Goal: Task Accomplishment & Management: Manage account settings

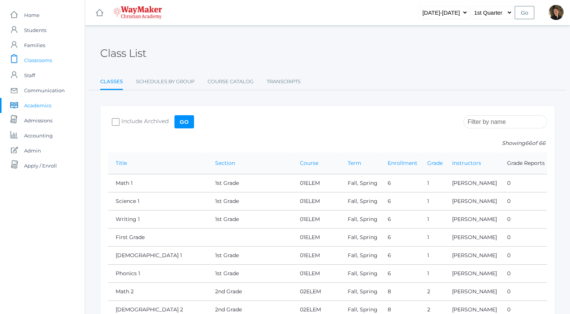
click at [35, 61] on span "Classrooms" at bounding box center [38, 60] width 28 height 15
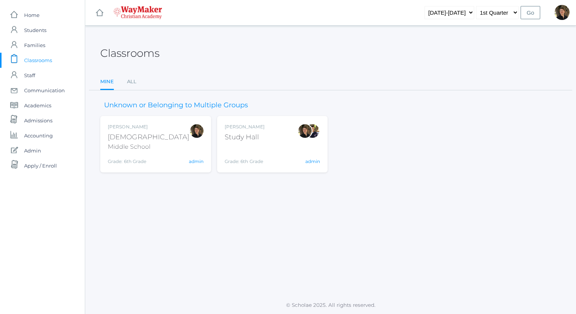
click at [132, 146] on div "Middle School" at bounding box center [148, 146] width 81 height 9
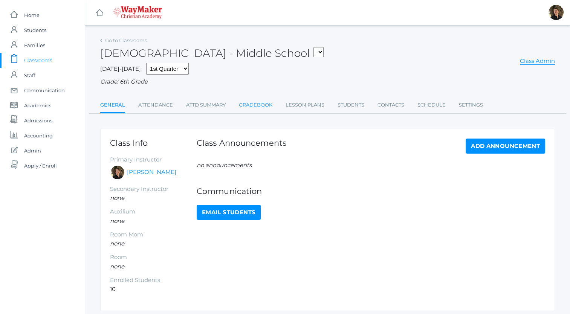
click at [261, 106] on link "Gradebook" at bounding box center [256, 105] width 34 height 15
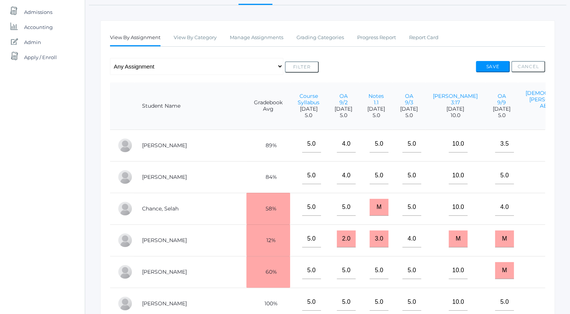
scroll to position [105, 0]
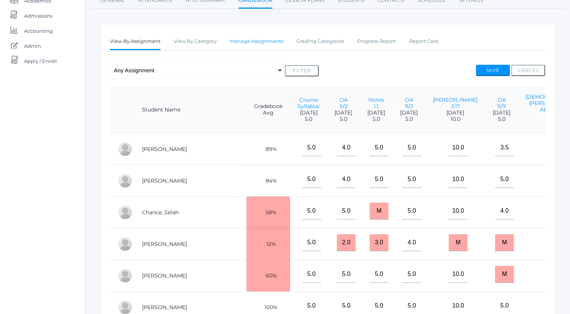
click at [255, 40] on link "Manage Assignments" at bounding box center [257, 41] width 54 height 15
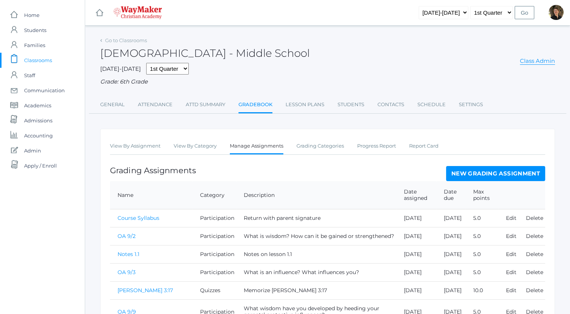
click at [458, 173] on link "New Grading Assignment" at bounding box center [495, 173] width 99 height 15
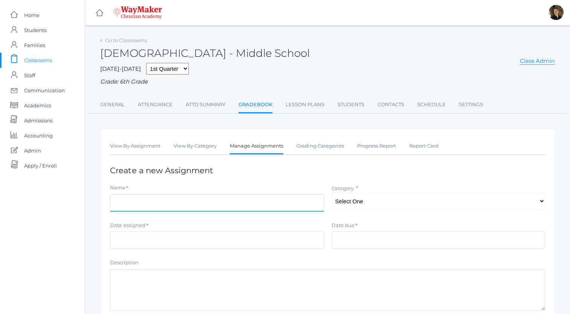
click at [252, 203] on input "Name" at bounding box center [217, 203] width 214 height 17
type input "OA 9/16"
click at [362, 200] on select "Select One Participation Projects Quizzes" at bounding box center [439, 201] width 214 height 17
select select "1160"
click at [332, 193] on select "Select One Participation Projects Quizzes" at bounding box center [439, 201] width 214 height 17
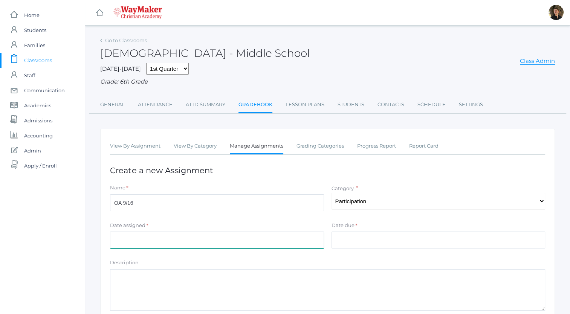
click at [273, 240] on input "Date assigned" at bounding box center [217, 240] width 214 height 17
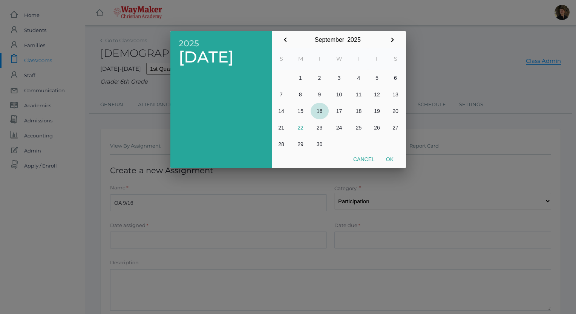
click at [318, 111] on button "16" at bounding box center [320, 111] width 18 height 17
click at [389, 158] on button "Ok" at bounding box center [389, 160] width 19 height 14
type input "[DATE]"
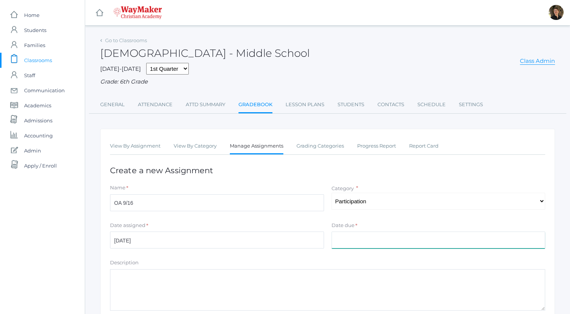
click at [366, 242] on input "Date due" at bounding box center [439, 240] width 214 height 17
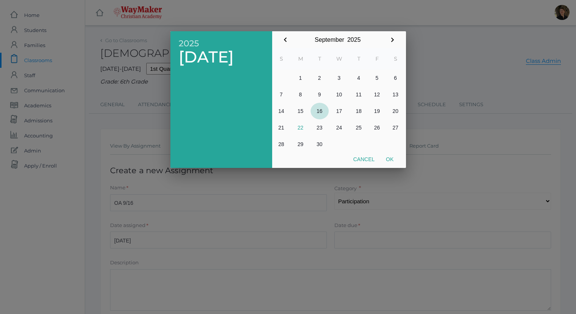
click at [320, 111] on button "16" at bounding box center [320, 111] width 18 height 17
click at [391, 162] on button "Ok" at bounding box center [389, 160] width 19 height 14
type input "2025-09-16"
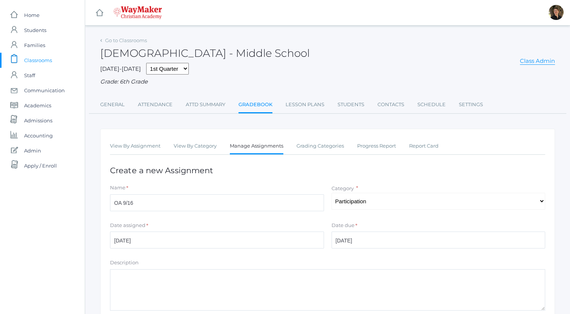
scroll to position [100, 0]
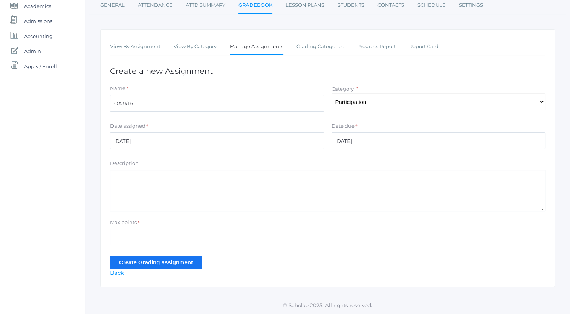
click at [249, 185] on textarea "Description" at bounding box center [327, 190] width 435 height 41
type textarea "How can you prepare to recognize and defend your heart against sinful influence…"
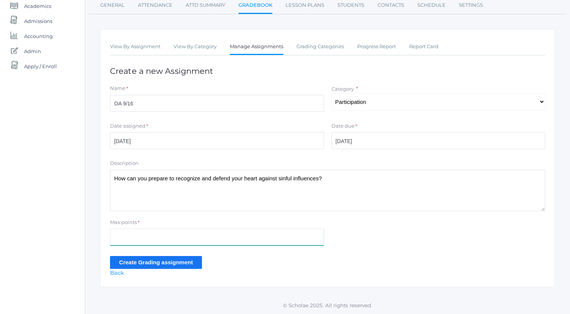
click at [229, 236] on input "Max points" at bounding box center [217, 237] width 214 height 17
type input "5"
click at [162, 262] on input "Create Grading assignment" at bounding box center [156, 262] width 92 height 12
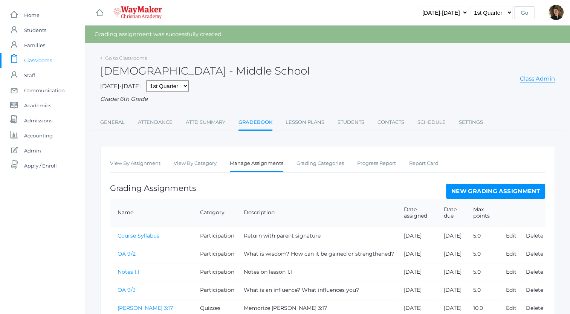
click at [466, 188] on link "New Grading Assignment" at bounding box center [495, 191] width 99 height 15
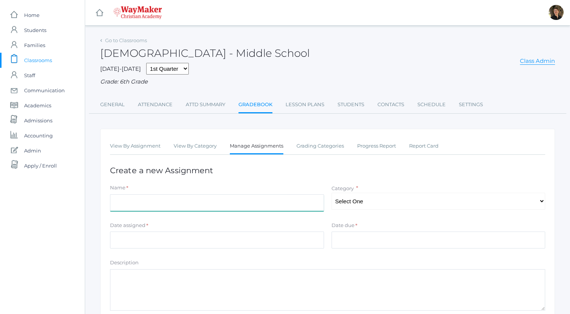
click at [302, 206] on input "Name" at bounding box center [217, 203] width 214 height 17
type input "1.3 Notes"
click at [347, 204] on select "Select One Participation Projects Quizzes" at bounding box center [439, 201] width 214 height 17
select select "1160"
click at [332, 193] on select "Select One Participation Projects Quizzes" at bounding box center [439, 201] width 214 height 17
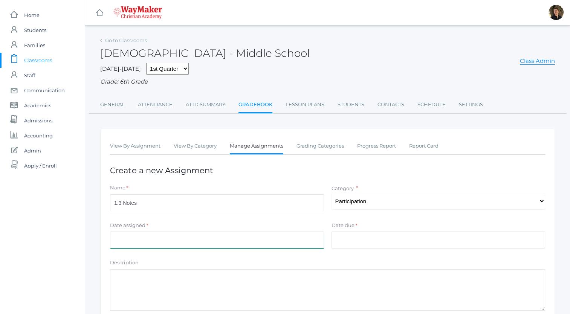
click at [248, 242] on input "Date assigned" at bounding box center [217, 240] width 214 height 17
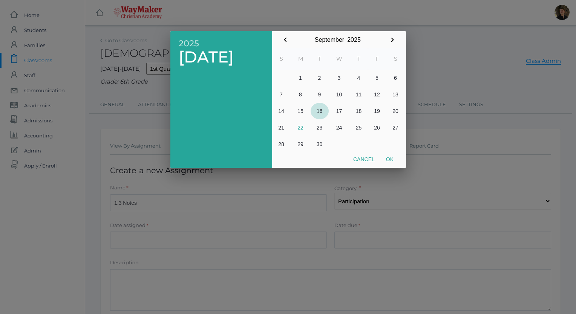
click at [319, 111] on button "16" at bounding box center [320, 111] width 18 height 17
click at [391, 159] on button "Ok" at bounding box center [389, 160] width 19 height 14
type input "2025-09-16"
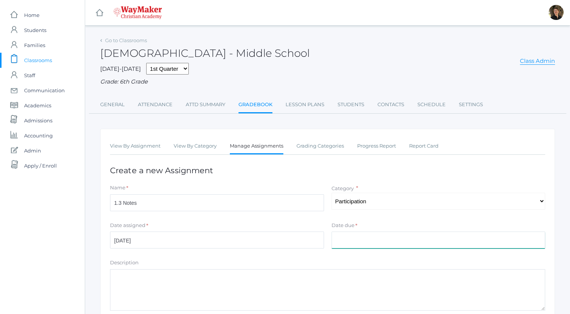
click at [377, 239] on input "Date due" at bounding box center [439, 240] width 214 height 17
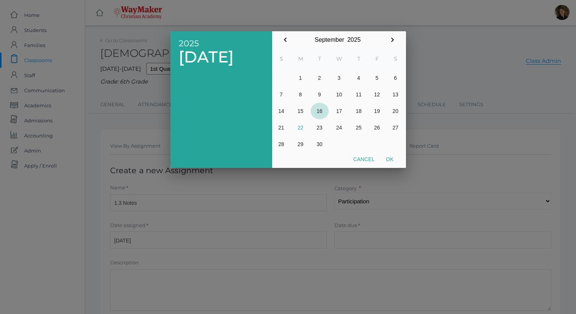
click at [319, 111] on button "16" at bounding box center [320, 111] width 18 height 17
click at [390, 160] on button "Ok" at bounding box center [389, 160] width 19 height 14
type input "2025-09-16"
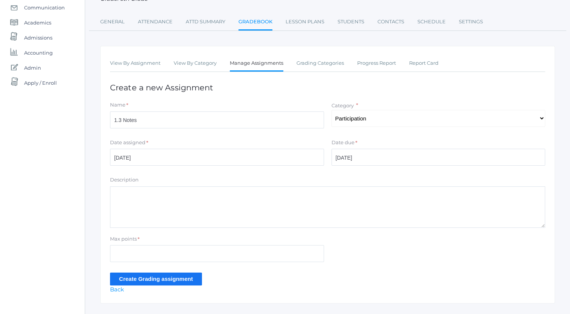
scroll to position [84, 0]
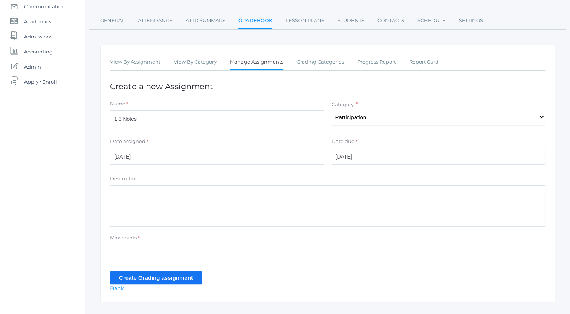
click at [235, 200] on textarea "Description" at bounding box center [327, 205] width 435 height 41
type textarea "1.3 Notes"
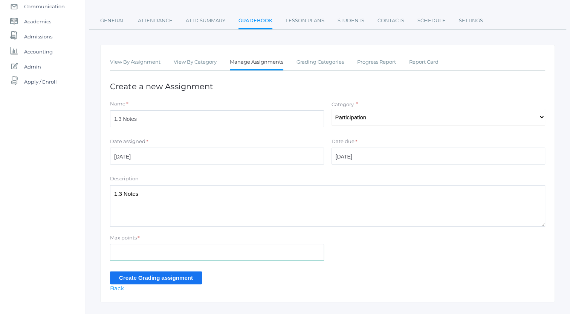
click at [223, 254] on input "Max points" at bounding box center [217, 252] width 214 height 17
type input "5"
click at [170, 280] on input "Create Grading assignment" at bounding box center [156, 278] width 92 height 12
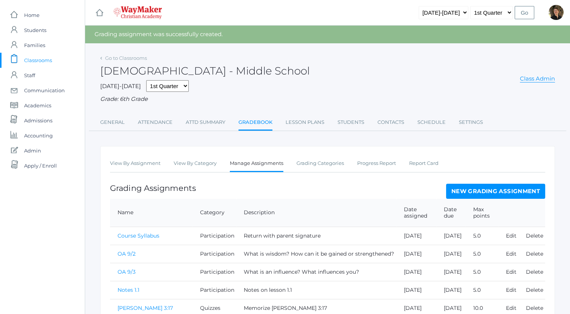
click at [472, 190] on link "New Grading Assignment" at bounding box center [495, 191] width 99 height 15
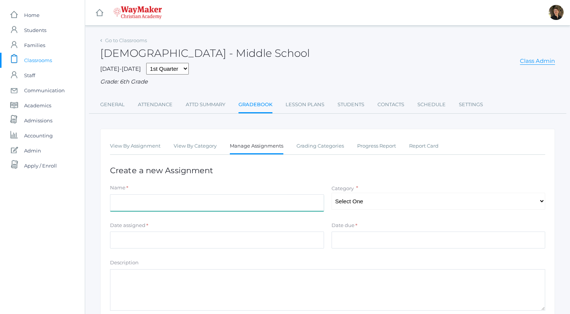
click at [232, 204] on input "Name" at bounding box center [217, 203] width 214 height 17
type input "."
type input "1.4 Notes"
click at [360, 204] on select "Select One Participation Projects Quizzes" at bounding box center [439, 201] width 214 height 17
select select "1160"
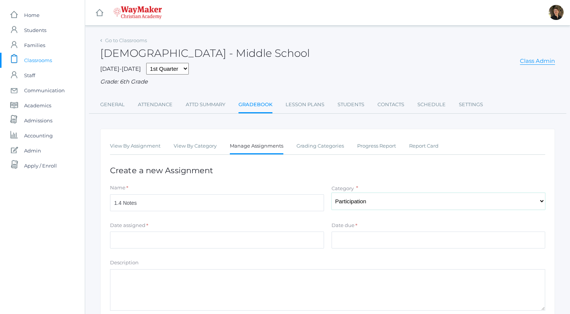
click at [332, 193] on select "Select One Participation Projects Quizzes" at bounding box center [439, 201] width 214 height 17
click at [291, 241] on input "Date assigned" at bounding box center [217, 240] width 214 height 17
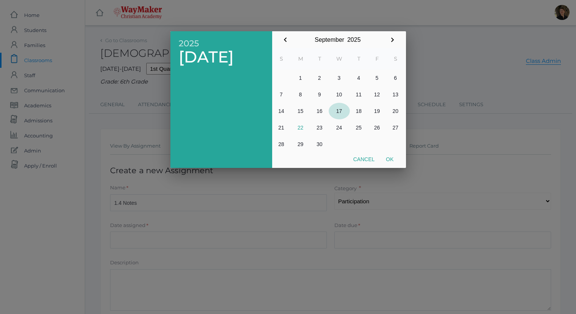
click at [341, 111] on button "17" at bounding box center [339, 111] width 21 height 17
click at [392, 160] on button "Ok" at bounding box center [389, 160] width 19 height 14
type input "2025-09-17"
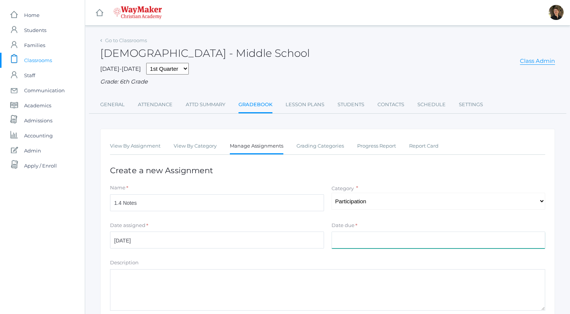
click at [371, 240] on input "Date due" at bounding box center [439, 240] width 214 height 17
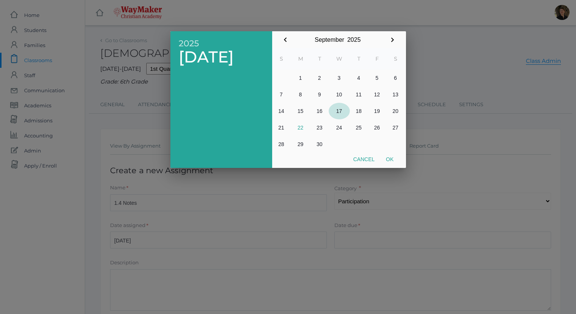
click at [339, 110] on button "17" at bounding box center [339, 111] width 21 height 17
click at [391, 159] on button "Ok" at bounding box center [389, 160] width 19 height 14
type input "2025-09-17"
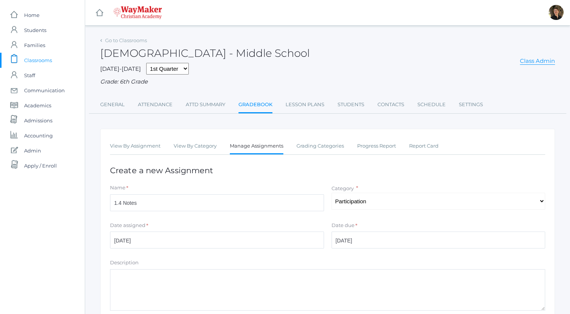
click at [264, 283] on textarea "Description" at bounding box center [327, 290] width 435 height 41
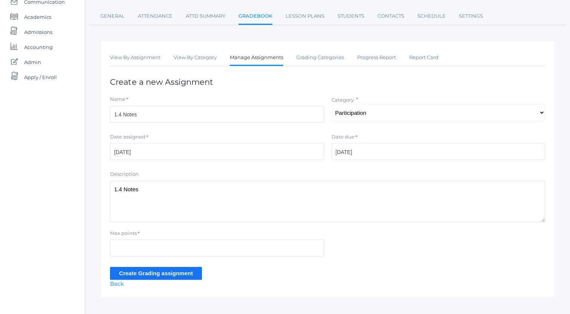
scroll to position [89, 0]
type textarea "1.4 Notes"
click at [169, 254] on input "Max points" at bounding box center [217, 247] width 214 height 17
type input "5"
click at [163, 274] on input "Create Grading assignment" at bounding box center [156, 273] width 92 height 12
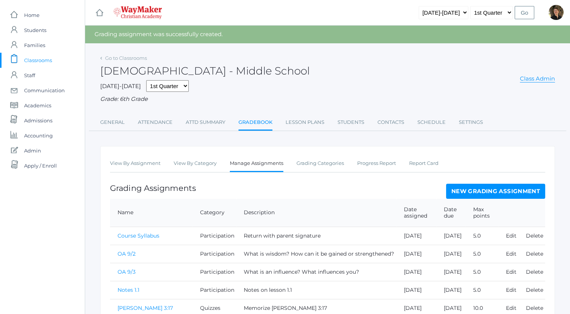
click at [454, 191] on link "New Grading Assignment" at bounding box center [495, 191] width 99 height 15
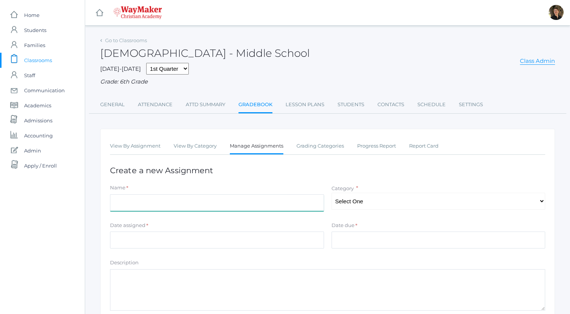
click at [286, 200] on input "Name" at bounding box center [217, 203] width 214 height 17
type input "OA 9/17"
click at [371, 200] on select "Select One Participation Projects Quizzes" at bounding box center [439, 201] width 214 height 17
select select "1160"
click at [332, 193] on select "Select One Participation Projects Quizzes" at bounding box center [439, 201] width 214 height 17
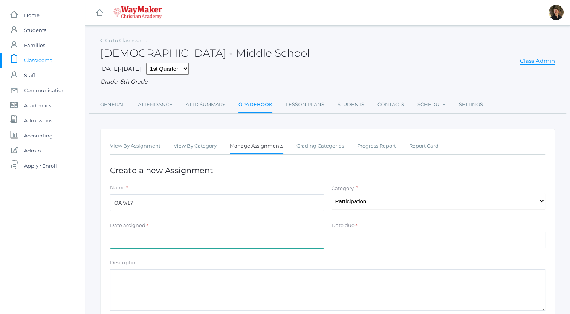
click at [256, 240] on input "Date assigned" at bounding box center [217, 240] width 214 height 17
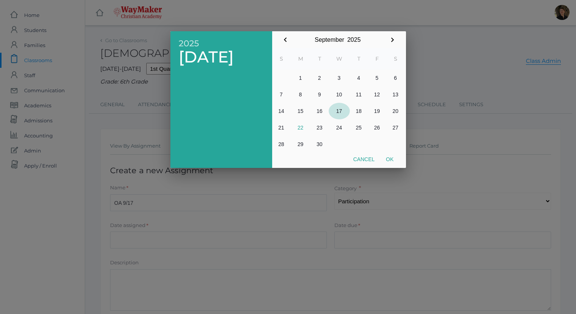
click at [336, 111] on button "17" at bounding box center [339, 111] width 21 height 17
click at [391, 158] on button "Ok" at bounding box center [389, 160] width 19 height 14
type input "[DATE]"
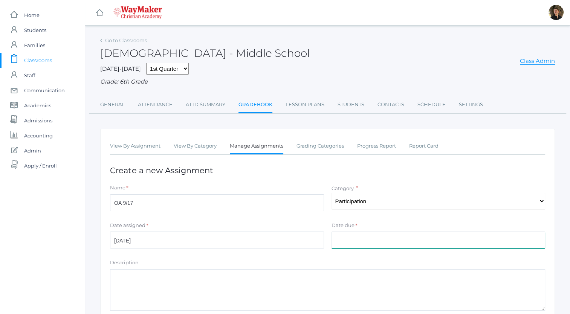
click at [371, 239] on input "Date due" at bounding box center [439, 240] width 214 height 17
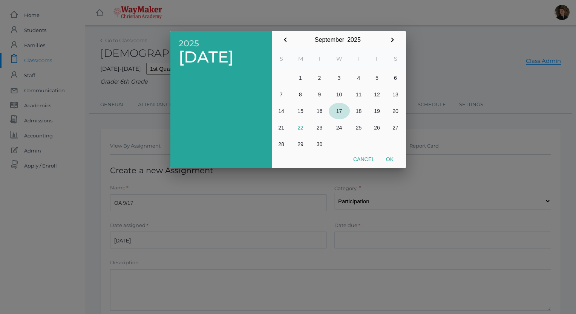
click at [337, 110] on button "17" at bounding box center [339, 111] width 21 height 17
click at [388, 162] on button "Ok" at bounding box center [389, 160] width 19 height 14
type input "[DATE]"
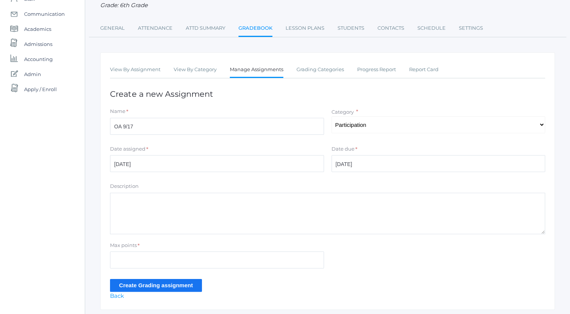
scroll to position [100, 0]
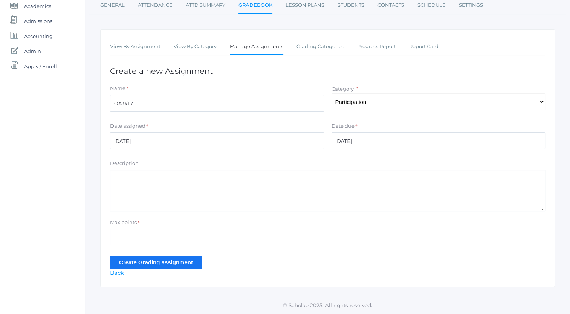
click at [289, 189] on textarea "Description" at bounding box center [327, 190] width 435 height 41
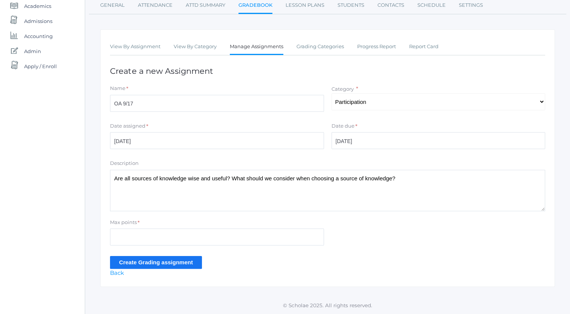
type textarea "Are all sources of knowledge wise and useful? What should we consider when choo…"
click at [247, 235] on input "Max points" at bounding box center [217, 237] width 214 height 17
type input "5"
click at [120, 263] on input "Create Grading assignment" at bounding box center [156, 262] width 92 height 12
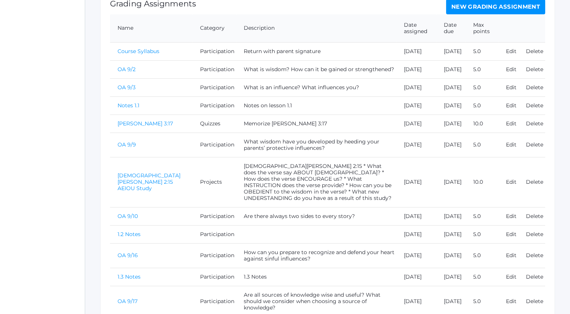
scroll to position [280, 0]
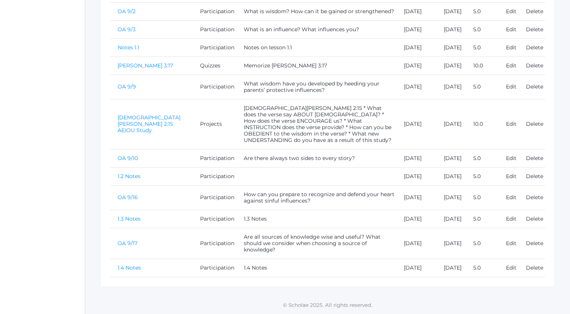
click at [122, 194] on link "OA 9/16" at bounding box center [128, 197] width 20 height 7
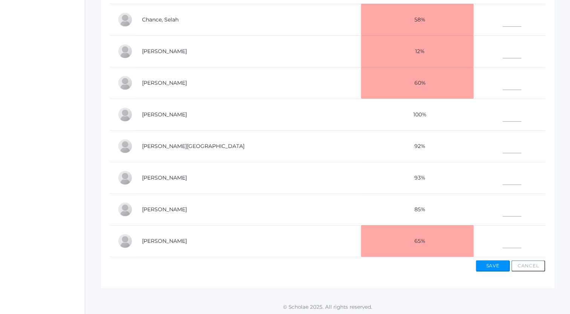
scroll to position [235, 0]
click at [503, 145] on input"] "text" at bounding box center [512, 144] width 19 height 17
type input"] "4"
click at [503, 110] on input"] "text" at bounding box center [512, 113] width 19 height 17
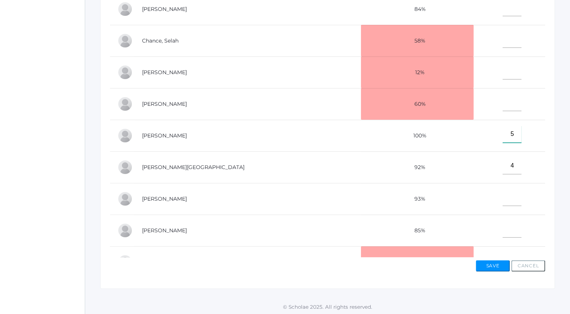
scroll to position [28, 0]
type input"] "5"
click at [503, 75] on input"] "text" at bounding box center [512, 71] width 19 height 17
type input"] "3"
click at [503, 201] on input"] "text" at bounding box center [512, 198] width 19 height 17
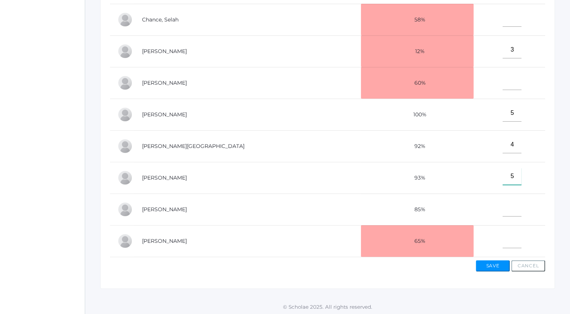
scroll to position [54, 0]
type input"] "5"
click at [503, 206] on input"] "text" at bounding box center [512, 208] width 19 height 17
type input"] "5"
click at [503, 239] on input"] "text" at bounding box center [512, 239] width 19 height 17
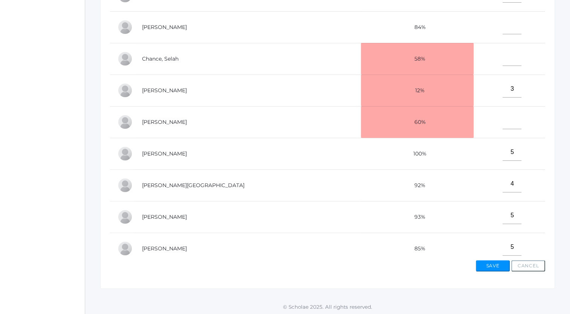
scroll to position [0, 0]
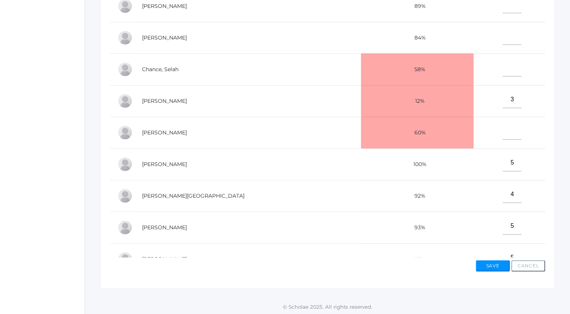
type input"] "3"
click at [503, 9] on input"] "text" at bounding box center [512, 4] width 19 height 17
type input"] "4"
click at [503, 135] on input"] "text" at bounding box center [512, 131] width 19 height 17
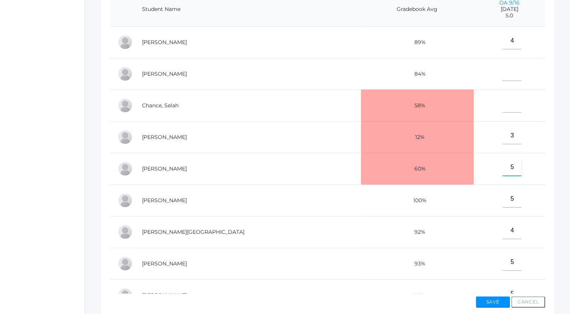
scroll to position [197, 0]
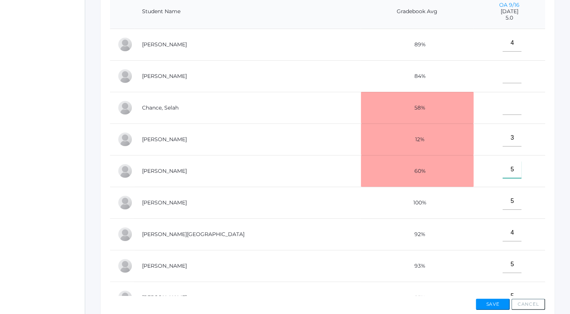
type input"] "5"
click at [503, 111] on input"] "text" at bounding box center [512, 106] width 19 height 17
type input"] "5"
click at [503, 79] on input"] "text" at bounding box center [512, 74] width 19 height 17
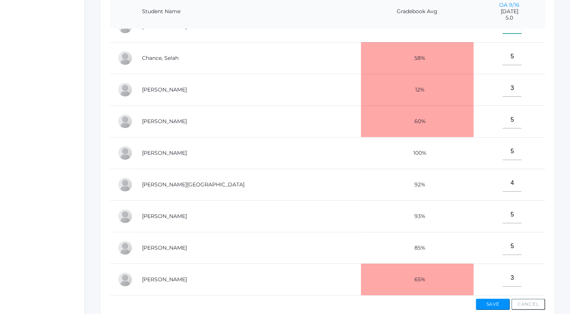
type input"] "5"
click at [498, 302] on button "Save" at bounding box center [493, 304] width 34 height 11
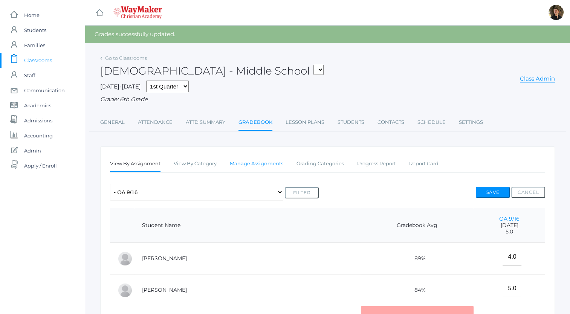
click at [257, 164] on link "Manage Assignments" at bounding box center [257, 163] width 54 height 15
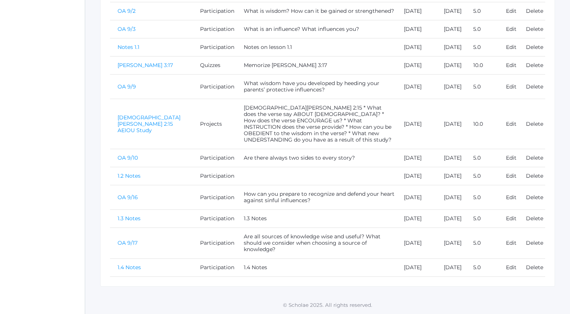
scroll to position [262, 0]
click at [134, 216] on link "1.3 Notes" at bounding box center [129, 218] width 23 height 7
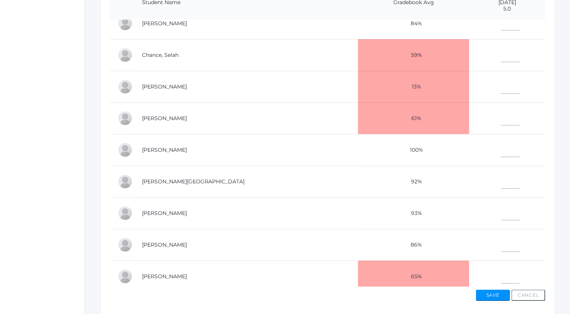
scroll to position [30, 0]
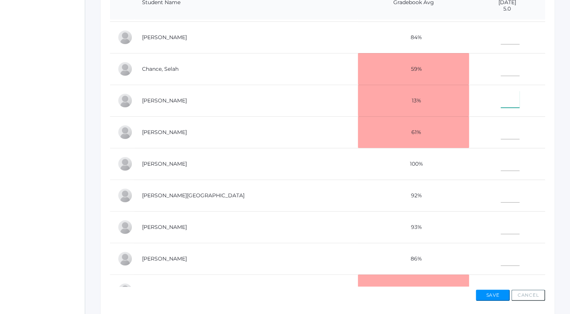
click at [501, 103] on input"] "text" at bounding box center [510, 99] width 19 height 17
type input"] "3"
click at [501, 134] on input"] "text" at bounding box center [510, 131] width 19 height 17
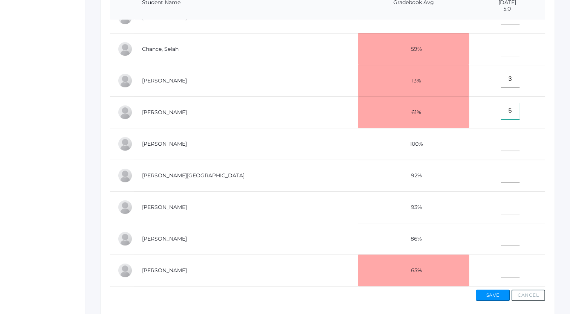
scroll to position [236, 0]
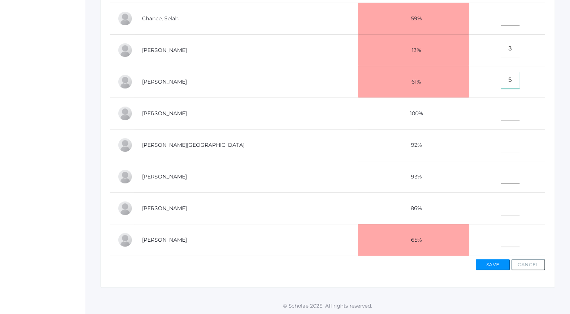
type input"] "5"
click at [501, 236] on input"] "text" at bounding box center [510, 238] width 19 height 17
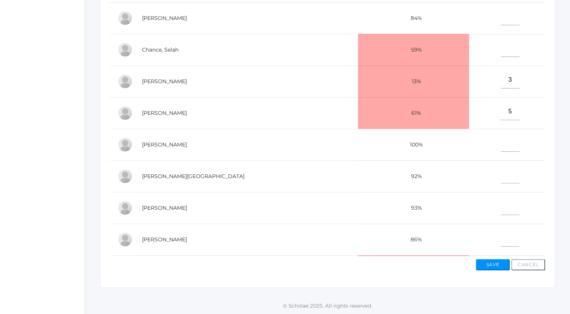
scroll to position [15, 0]
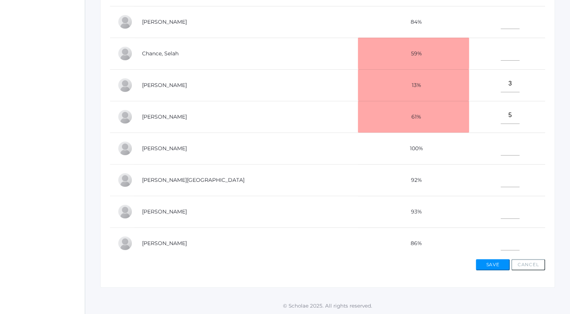
type input"] "5"
click at [501, 244] on input"] "text" at bounding box center [510, 242] width 19 height 17
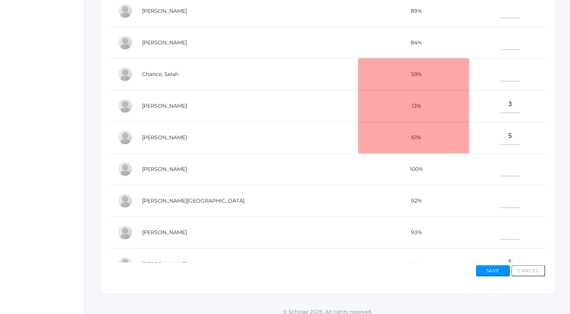
scroll to position [230, 0]
type input"] "5"
click at [501, 43] on input"] "text" at bounding box center [510, 42] width 19 height 17
type input"] "5"
click at [501, 204] on input"] "text" at bounding box center [510, 200] width 19 height 17
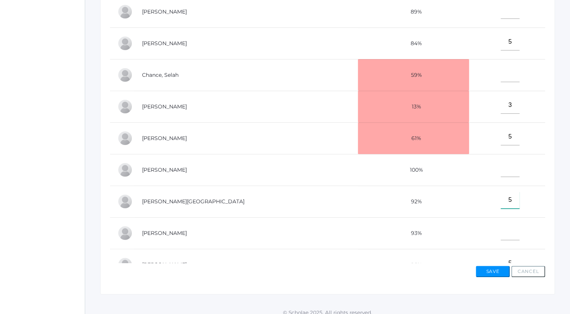
type input"] "5"
click at [501, 173] on input"] "text" at bounding box center [510, 168] width 19 height 17
type input"] "5"
click at [501, 234] on input"] "text" at bounding box center [510, 232] width 19 height 17
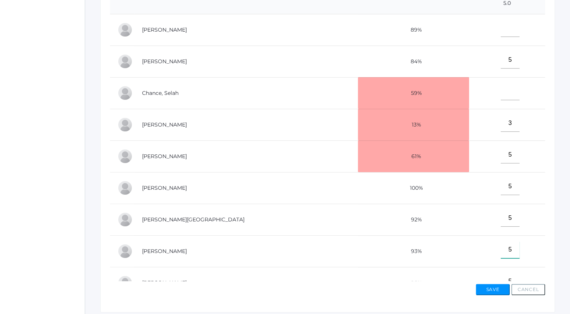
scroll to position [207, 0]
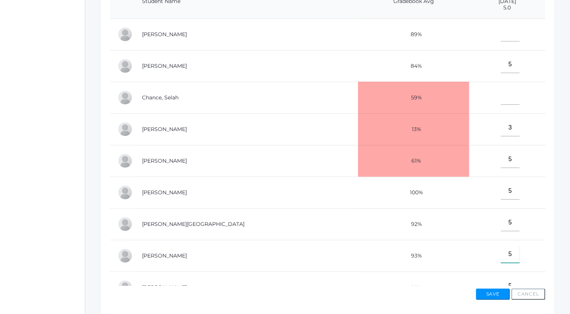
type input"] "5"
click at [501, 100] on input"] "text" at bounding box center [510, 96] width 19 height 17
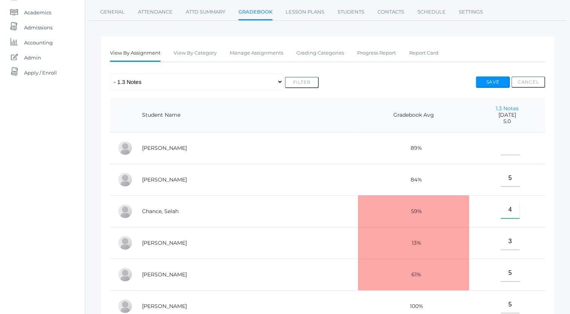
scroll to position [93, 0]
type input"] "4"
click at [501, 153] on input"] "text" at bounding box center [510, 147] width 19 height 17
type input"] "5"
click at [496, 80] on button "Save" at bounding box center [493, 82] width 34 height 11
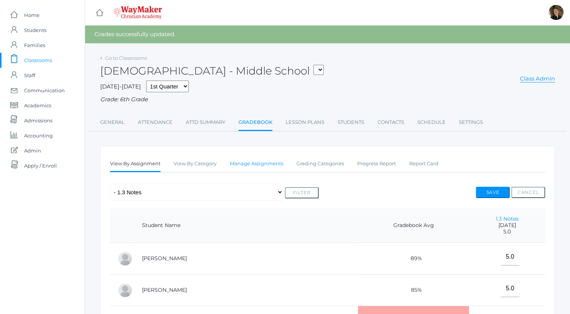
click at [267, 163] on link "Manage Assignments" at bounding box center [257, 163] width 54 height 15
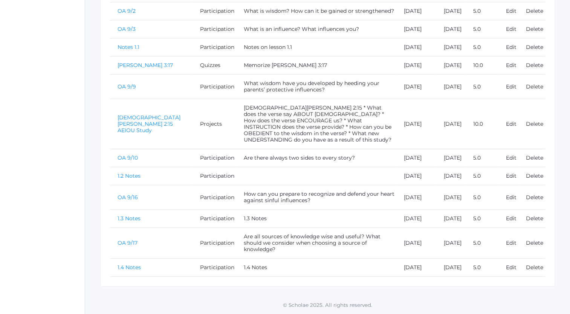
scroll to position [262, 0]
click at [130, 240] on link "OA 9/17" at bounding box center [128, 243] width 20 height 7
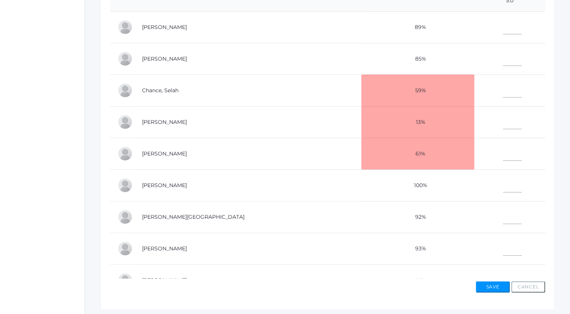
scroll to position [214, 0]
click at [503, 29] on input"] "text" at bounding box center [512, 25] width 19 height 17
type input"] "4"
click at [503, 93] on input"] "text" at bounding box center [512, 88] width 19 height 17
type input"] "4"
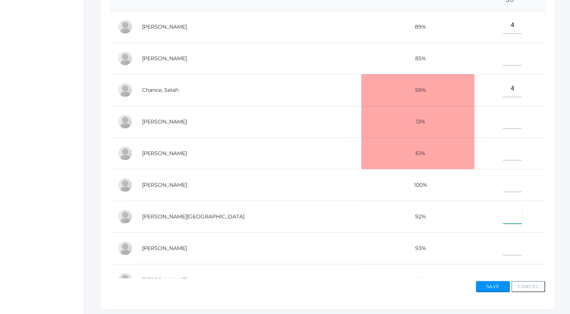
click at [503, 219] on input"] "text" at bounding box center [512, 215] width 19 height 17
type input"] "4"
click at [503, 185] on input"] "text" at bounding box center [512, 183] width 19 height 17
type input"] "5"
click at [503, 124] on input"] "text" at bounding box center [512, 120] width 19 height 17
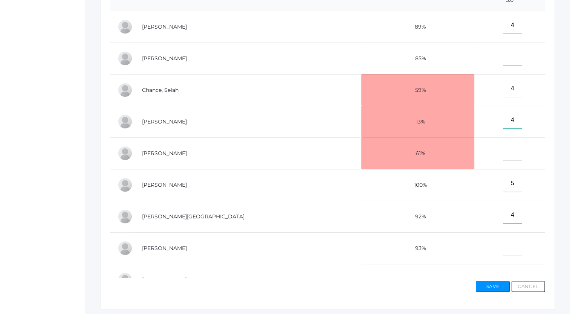
scroll to position [54, 0]
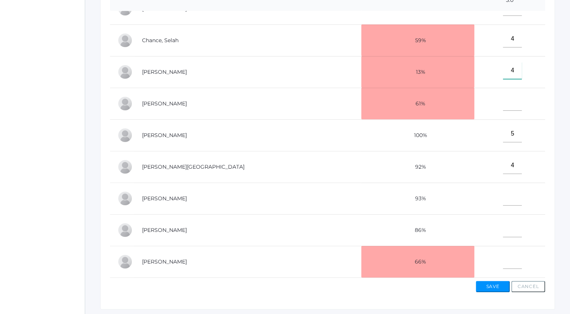
type input"] "4"
click at [503, 259] on input"] "text" at bounding box center [512, 260] width 19 height 17
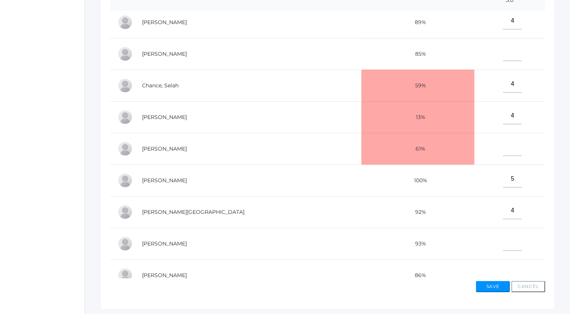
scroll to position [0, 0]
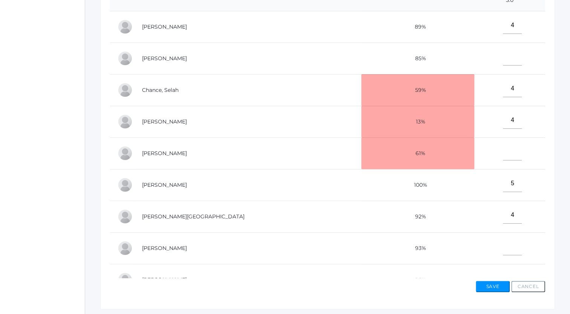
type input"] "4"
click at [503, 154] on input"] "text" at bounding box center [512, 152] width 19 height 17
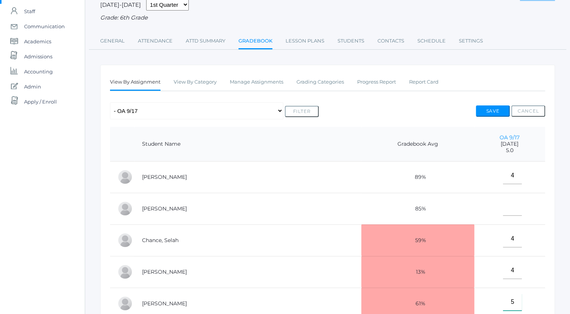
scroll to position [63, 0]
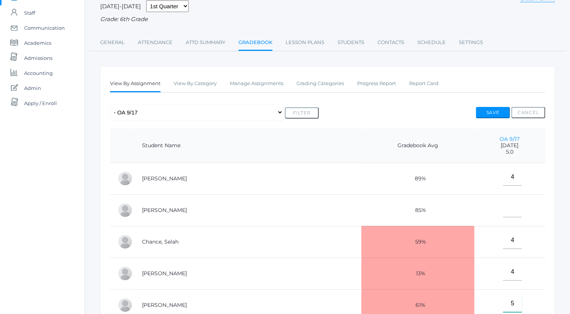
type input"] "5"
click at [503, 215] on input"] "text" at bounding box center [512, 209] width 19 height 17
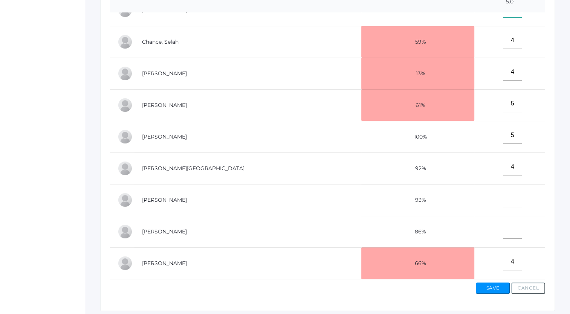
scroll to position [219, 0]
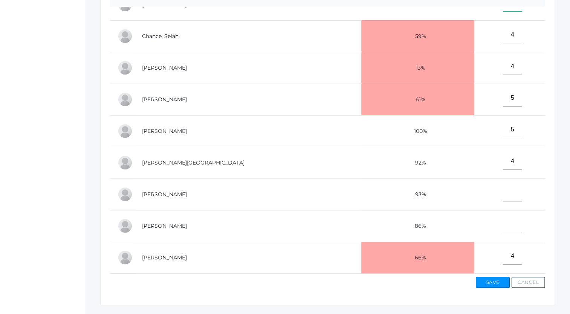
type input"] "4"
click at [503, 191] on input"] "text" at bounding box center [512, 193] width 19 height 17
type input"] "5"
click at [503, 219] on input"] "text" at bounding box center [512, 224] width 19 height 17
type input"] "5"
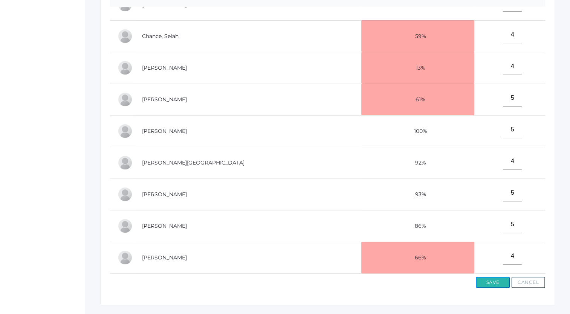
click at [493, 282] on button "Save" at bounding box center [493, 282] width 34 height 11
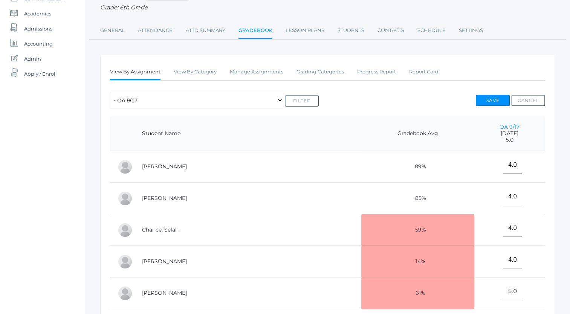
scroll to position [92, 0]
click at [259, 72] on link "Manage Assignments" at bounding box center [257, 72] width 54 height 15
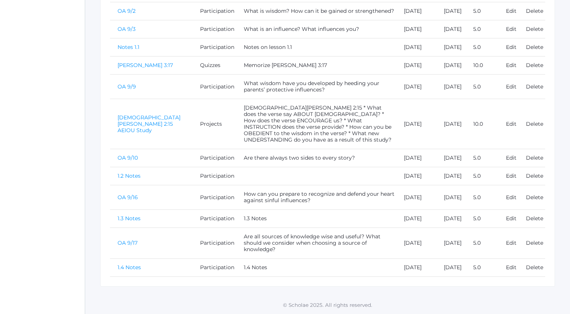
scroll to position [262, 0]
click at [132, 264] on link "1.4 Notes" at bounding box center [129, 267] width 23 height 7
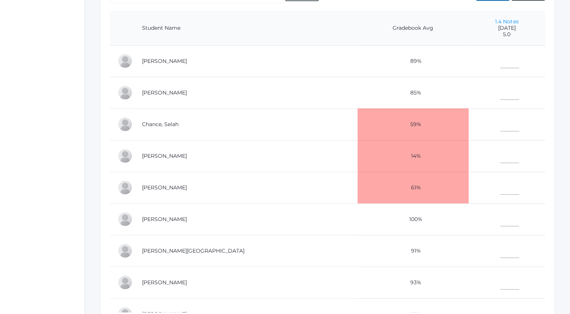
scroll to position [188, 0]
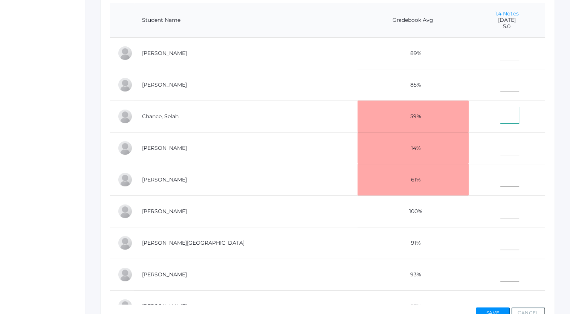
click at [501, 118] on input"] "text" at bounding box center [510, 115] width 19 height 17
type input"] "4"
click at [501, 181] on input"] "text" at bounding box center [510, 178] width 19 height 17
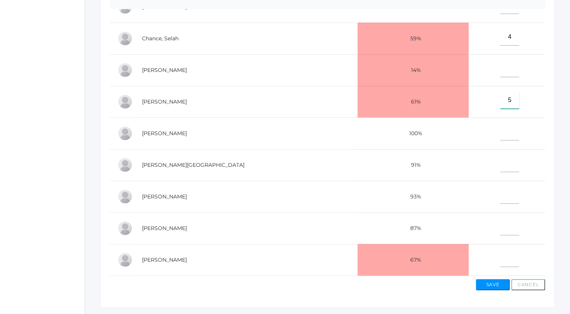
scroll to position [224, 0]
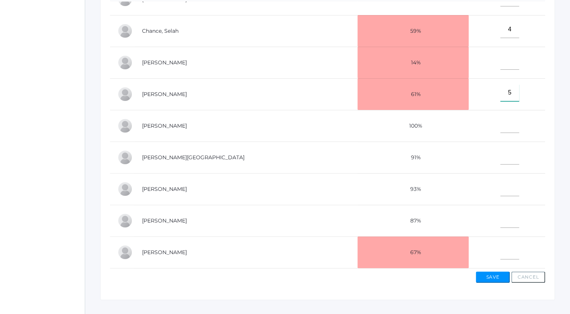
type input"] "5"
click at [501, 251] on input"] "text" at bounding box center [510, 251] width 19 height 17
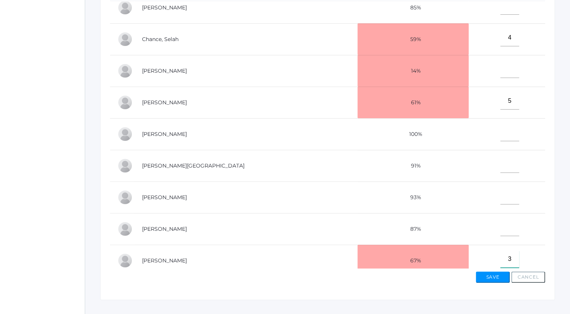
scroll to position [44, 0]
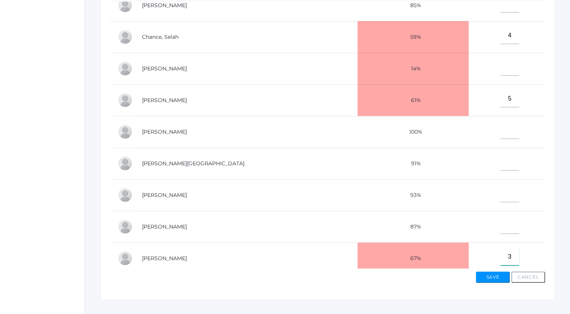
type input"] "3"
click at [501, 228] on input"] "text" at bounding box center [510, 225] width 19 height 17
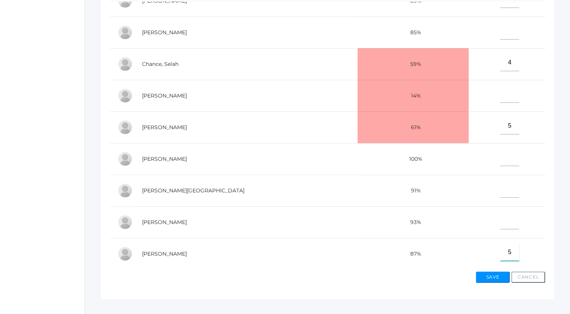
scroll to position [16, 0]
type input"] "5"
click at [501, 98] on input"] "text" at bounding box center [510, 95] width 19 height 17
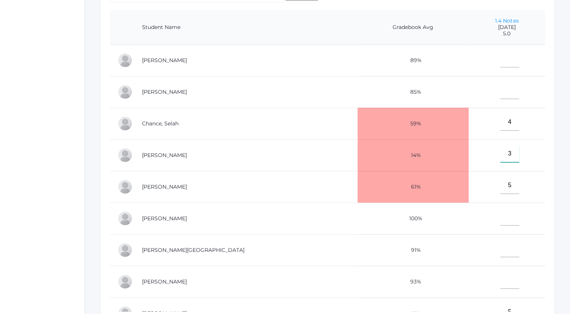
scroll to position [181, 0]
type input"] "3"
click at [501, 95] on input"] "text" at bounding box center [510, 91] width 19 height 17
type input"] "4"
click at [501, 255] on input"] "text" at bounding box center [510, 249] width 19 height 17
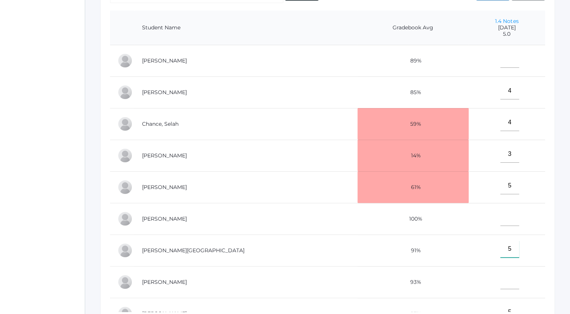
type input"] "5"
click at [501, 64] on input"] "text" at bounding box center [510, 59] width 19 height 17
type input"] "4"
click at [501, 222] on input"] "text" at bounding box center [510, 217] width 19 height 17
type input"] "5"
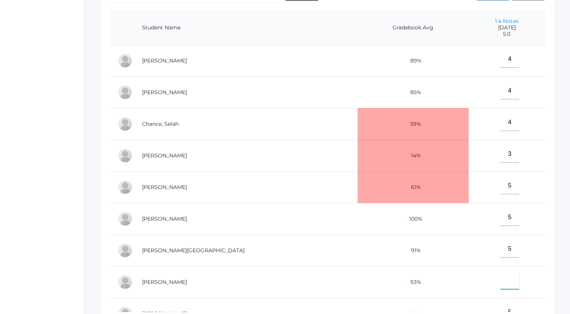
click at [501, 284] on input"] "text" at bounding box center [510, 281] width 19 height 17
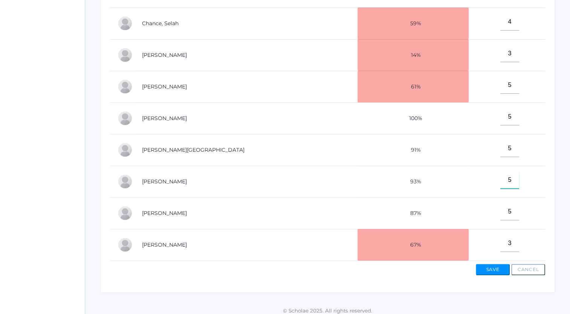
scroll to position [233, 0]
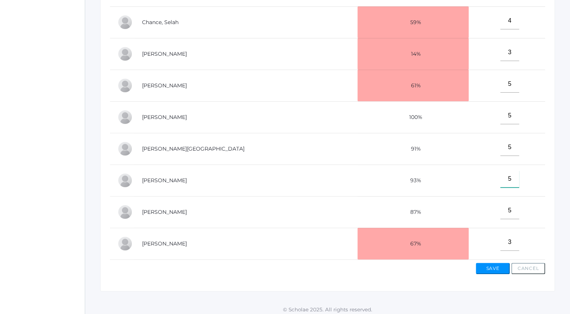
type input"] "5"
click at [489, 268] on button "Save" at bounding box center [493, 268] width 34 height 11
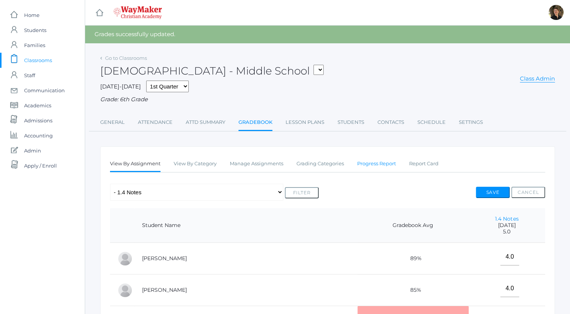
click at [378, 167] on link "Progress Report" at bounding box center [376, 163] width 39 height 15
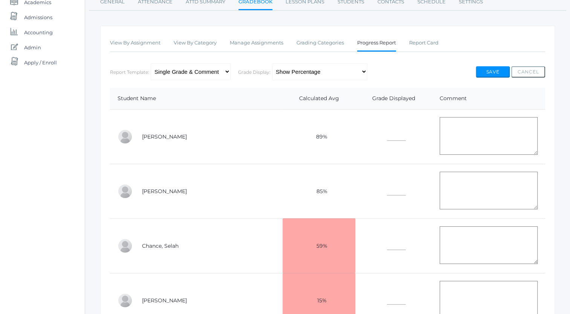
scroll to position [103, 0]
click at [213, 72] on select "Single Grade & Comment Multi-Grade & Comment(s)" at bounding box center [191, 72] width 80 height 17
select select "2"
click at [151, 64] on select "Single Grade & Comment Multi-Grade & Comment(s)" at bounding box center [191, 72] width 80 height 17
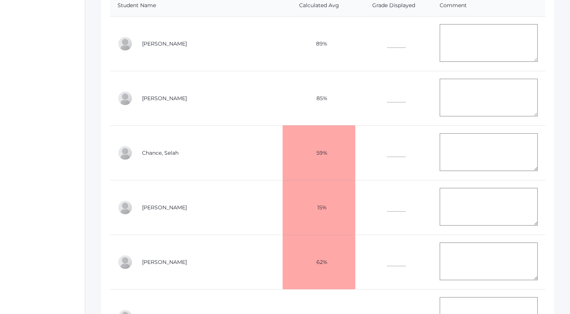
scroll to position [0, 0]
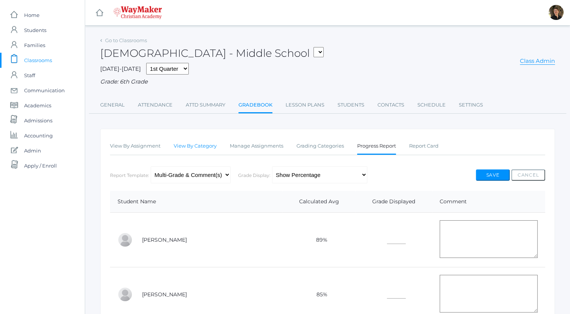
click at [182, 144] on link "View By Category" at bounding box center [195, 146] width 43 height 15
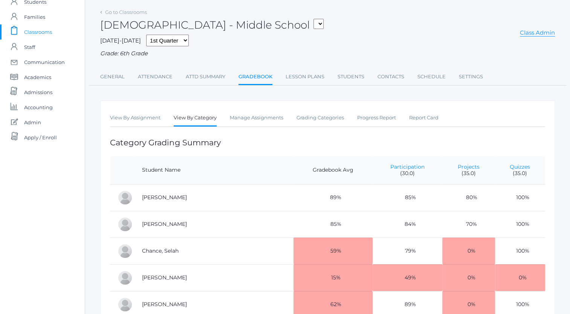
scroll to position [28, 0]
